Goal: Task Accomplishment & Management: Use online tool/utility

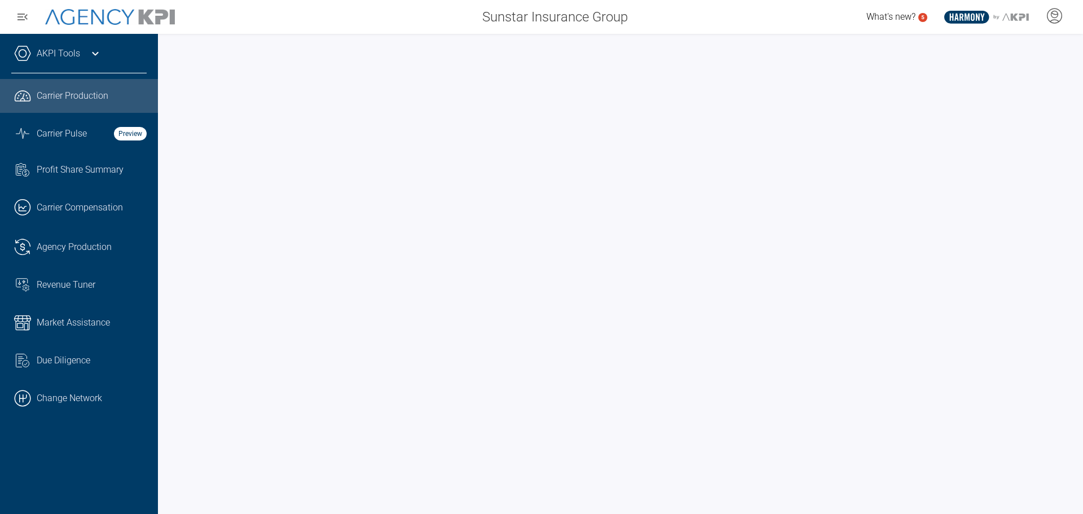
click at [60, 54] on link "AKPI Tools" at bounding box center [58, 54] width 43 height 14
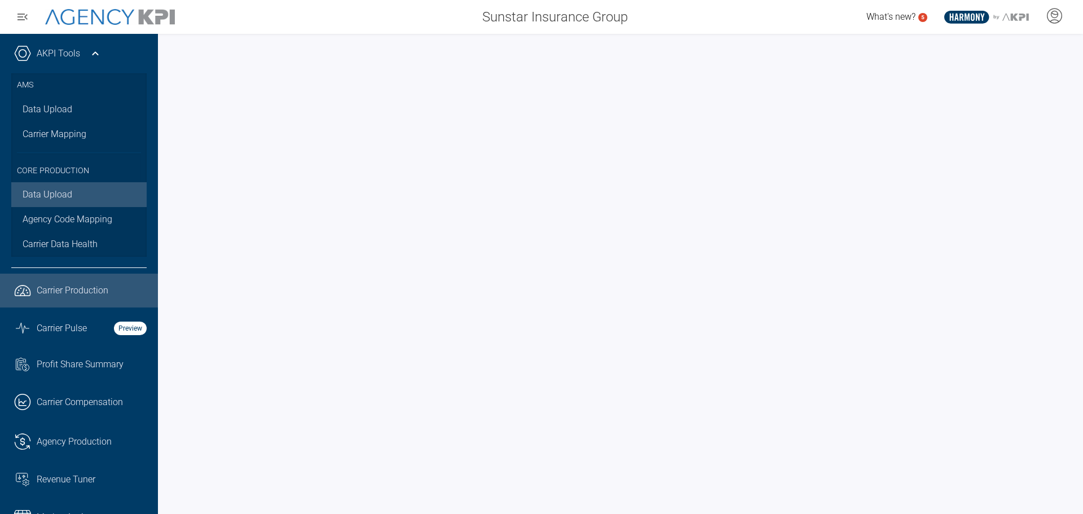
click at [49, 199] on link "Data Upload" at bounding box center [78, 194] width 135 height 25
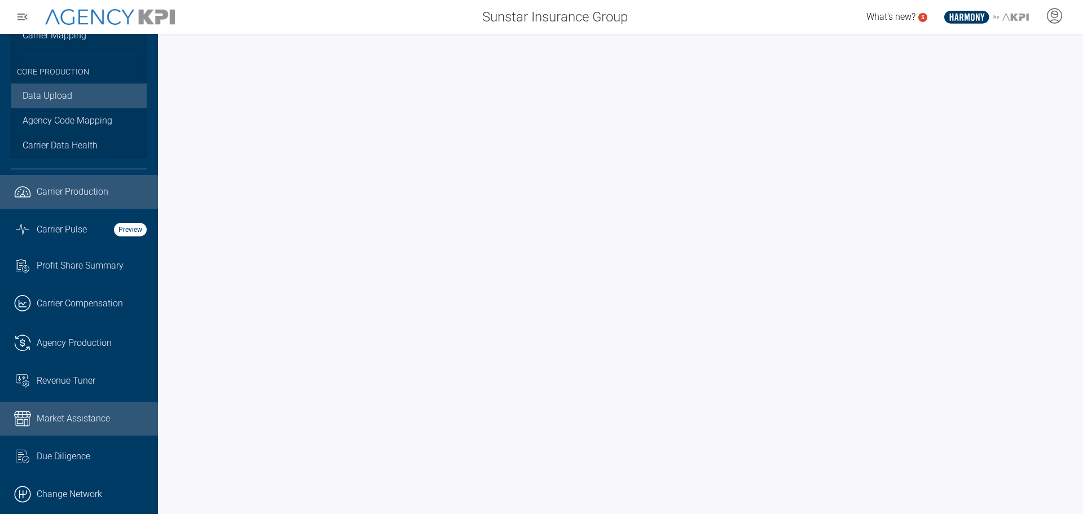
scroll to position [113, 0]
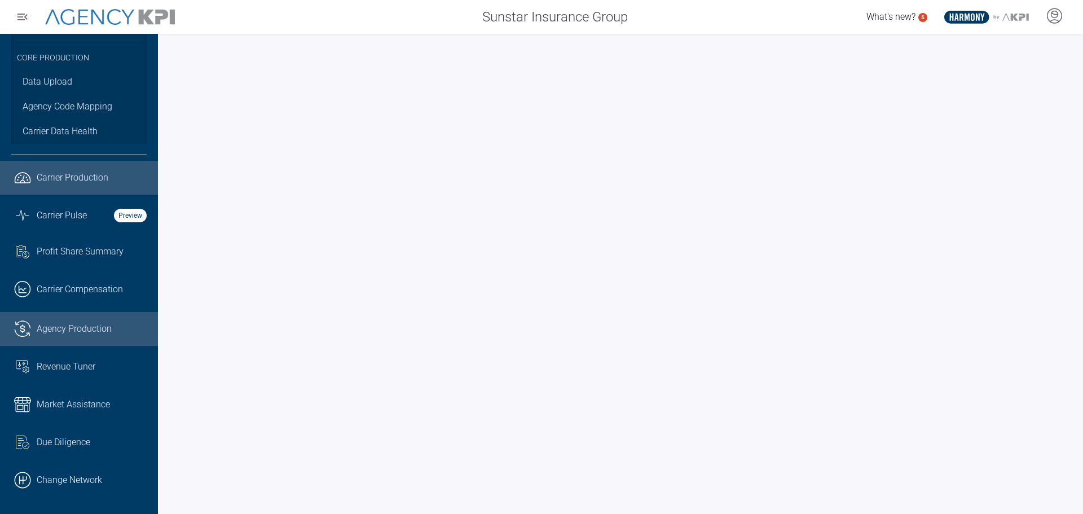
click at [61, 321] on link ".cls-1{fill:none;stroke:#221f20;stroke-linecap:round;stroke-linejoin:round;stro…" at bounding box center [79, 329] width 158 height 34
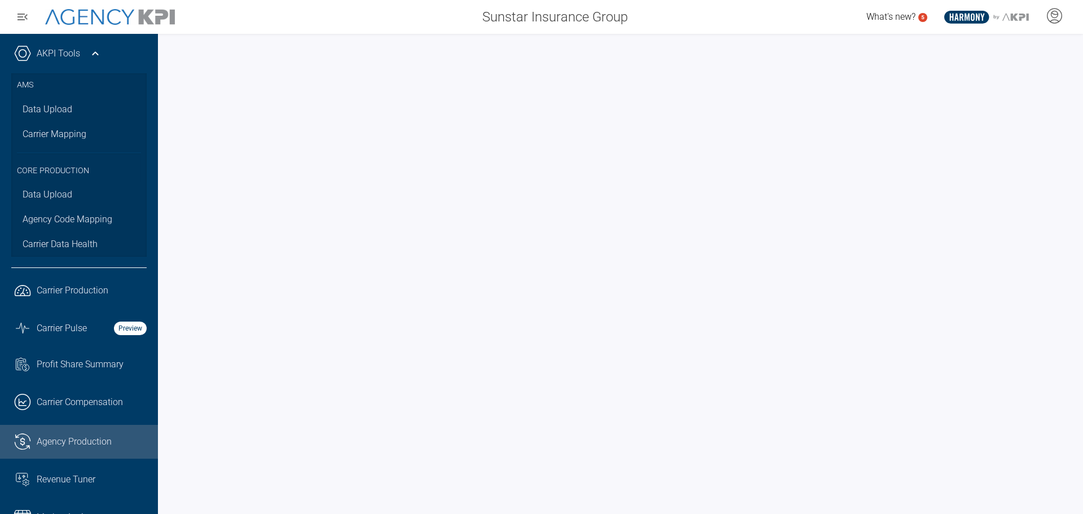
click at [97, 53] on icon at bounding box center [96, 54] width 14 height 14
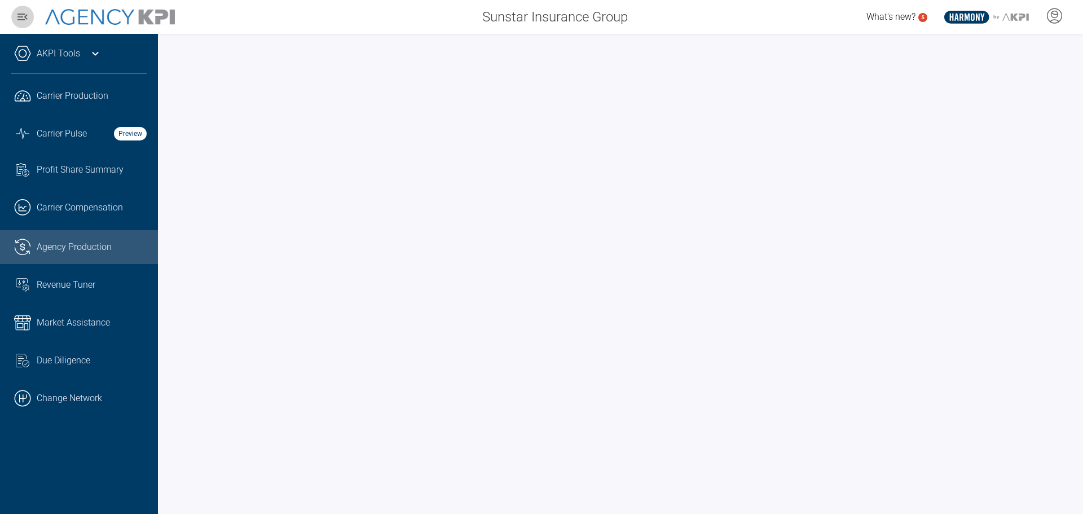
click at [21, 12] on icon "button" at bounding box center [23, 17] width 14 height 14
